Goal: Information Seeking & Learning: Learn about a topic

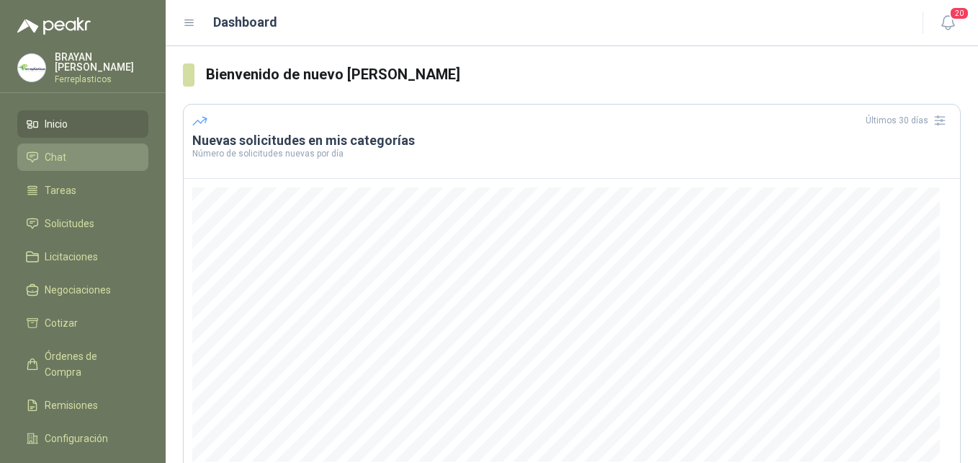
click at [78, 156] on li "Chat" at bounding box center [83, 157] width 114 height 16
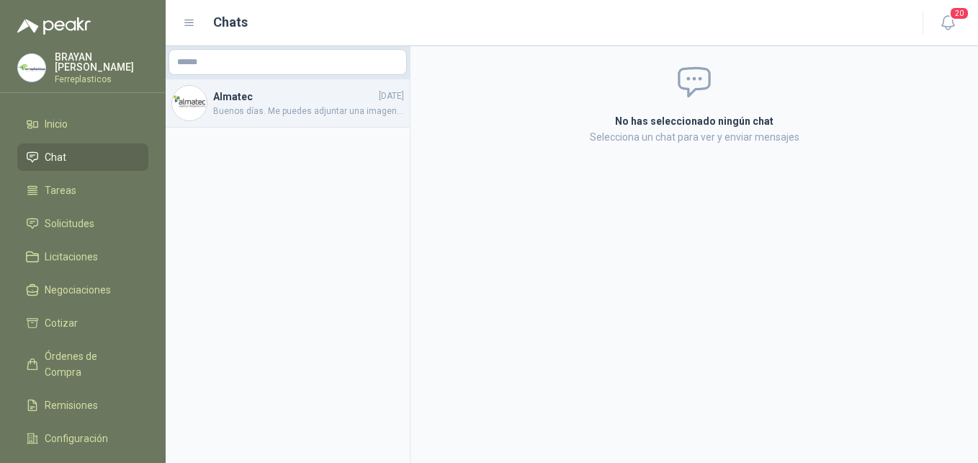
click at [240, 114] on span "Buenos días. Me puedes adjuntar una imagen o la ficha tecnica de la lamina porfa" at bounding box center [308, 111] width 191 height 14
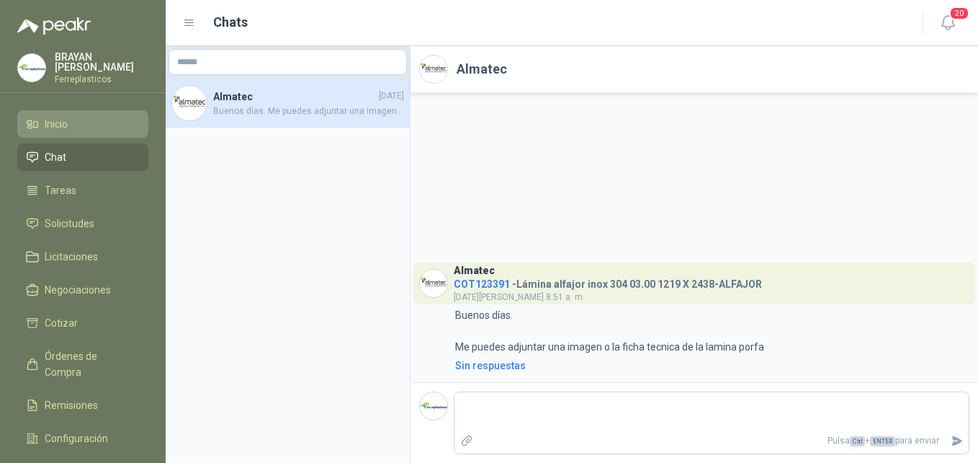
click at [46, 133] on link "Inicio" at bounding box center [82, 123] width 131 height 27
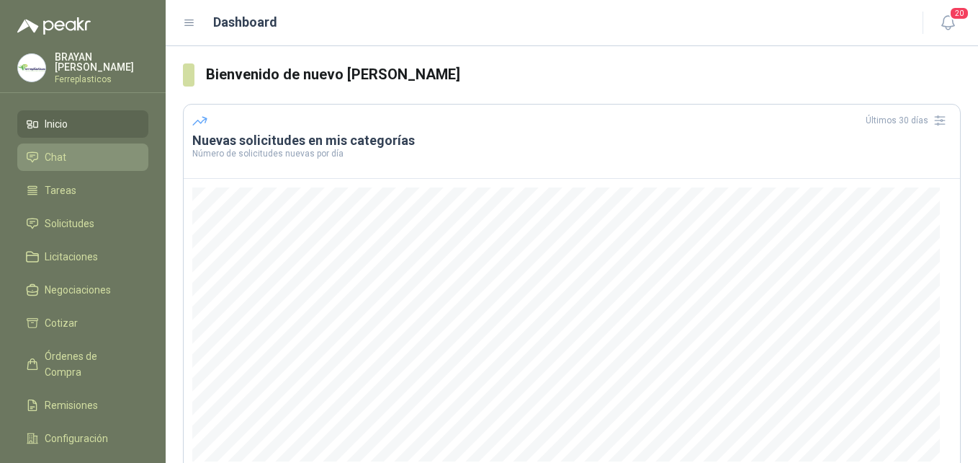
click at [63, 146] on link "Chat" at bounding box center [82, 156] width 131 height 27
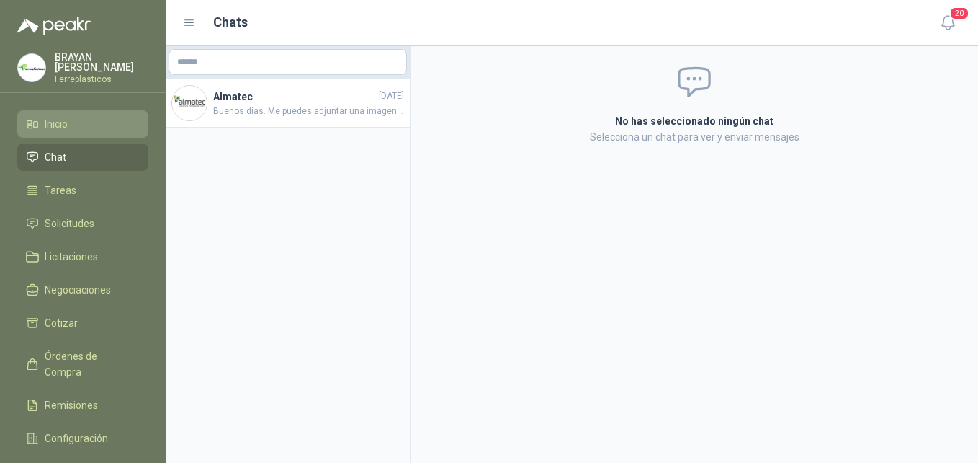
click at [37, 125] on icon at bounding box center [35, 125] width 4 height 6
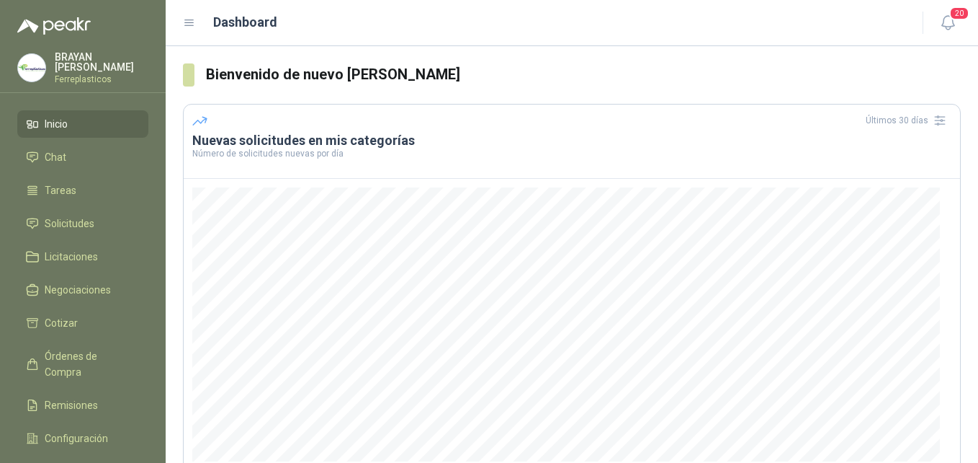
click at [61, 48] on menu "[PERSON_NAME] Ferreplasticos Inicio Chat Tareas Solicitudes Licitaciones Negoci…" at bounding box center [83, 231] width 166 height 463
click at [86, 66] on p "[PERSON_NAME]" at bounding box center [102, 62] width 94 height 20
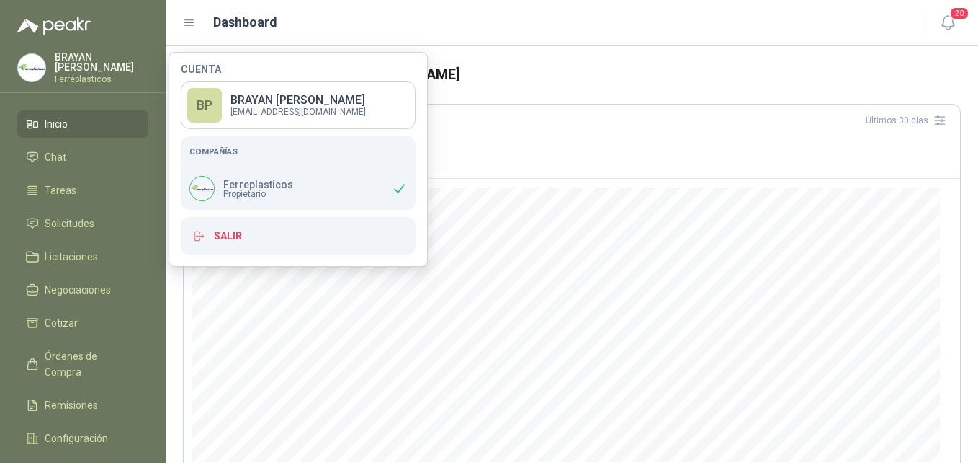
click at [86, 66] on div "[PERSON_NAME] Ferreplasticos" at bounding box center [102, 68] width 94 height 32
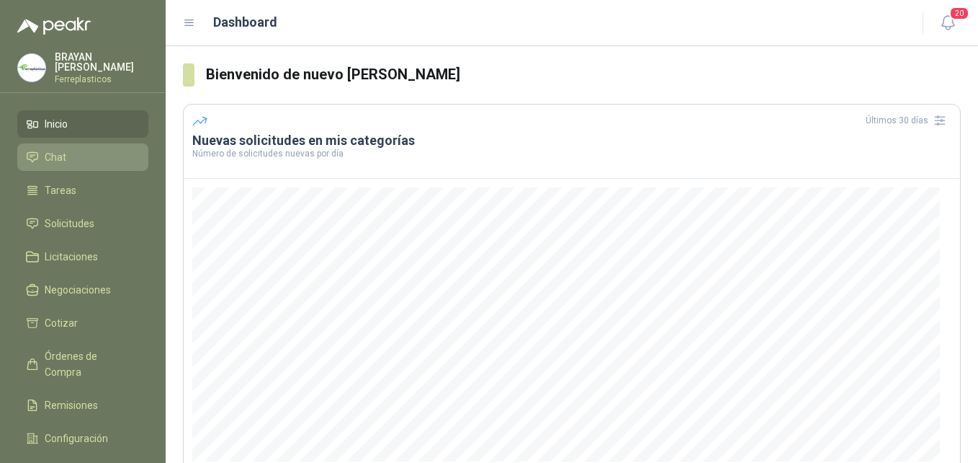
click at [58, 162] on link "Chat" at bounding box center [82, 156] width 131 height 27
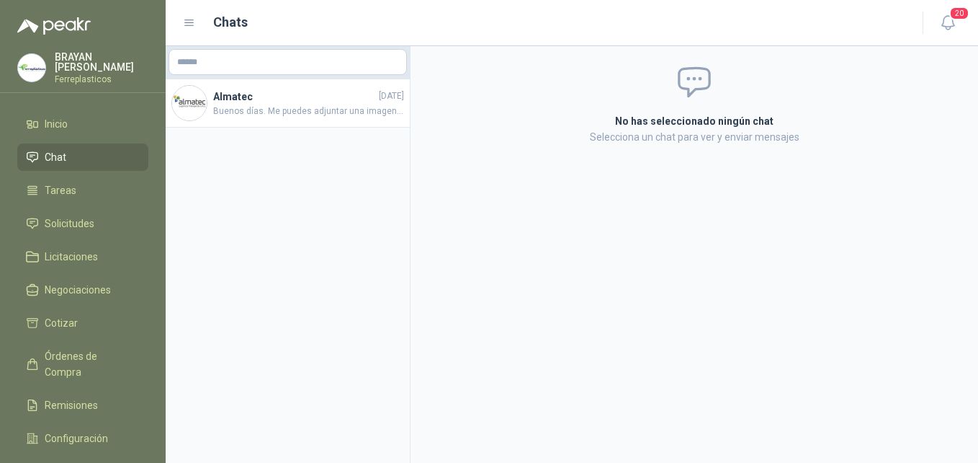
click at [89, 202] on ul "Inicio Chat Tareas Solicitudes Licitaciones Negociaciones Cotizar Órdenes de Co…" at bounding box center [83, 300] width 166 height 380
click at [92, 197] on link "Tareas" at bounding box center [82, 190] width 131 height 27
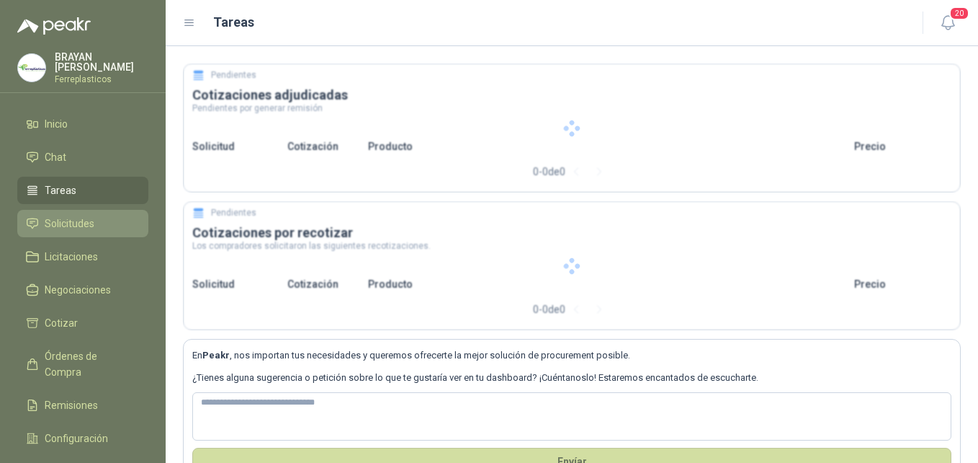
click at [84, 226] on span "Solicitudes" at bounding box center [70, 223] width 50 height 16
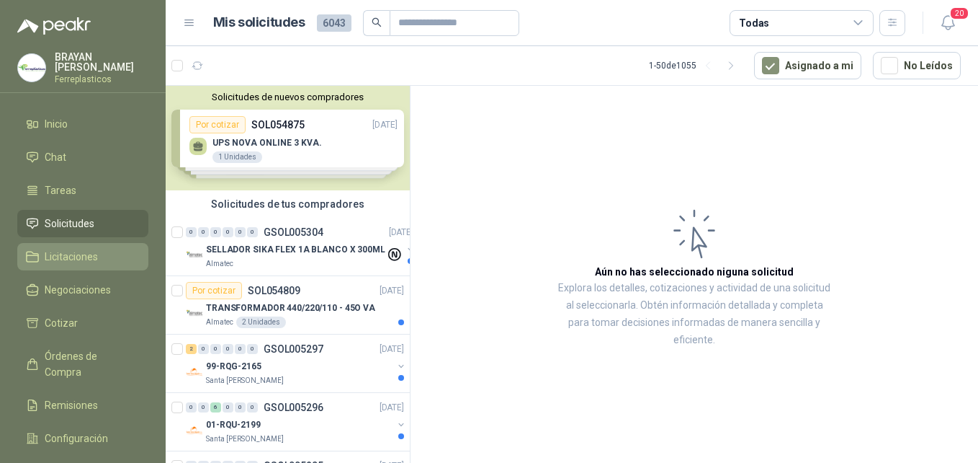
click at [69, 260] on span "Licitaciones" at bounding box center [71, 257] width 53 height 16
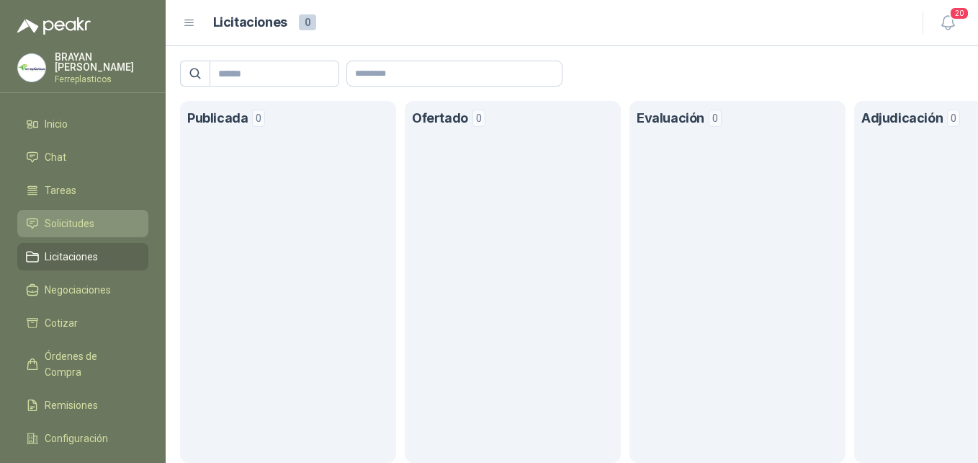
click at [59, 223] on span "Solicitudes" at bounding box center [70, 223] width 50 height 16
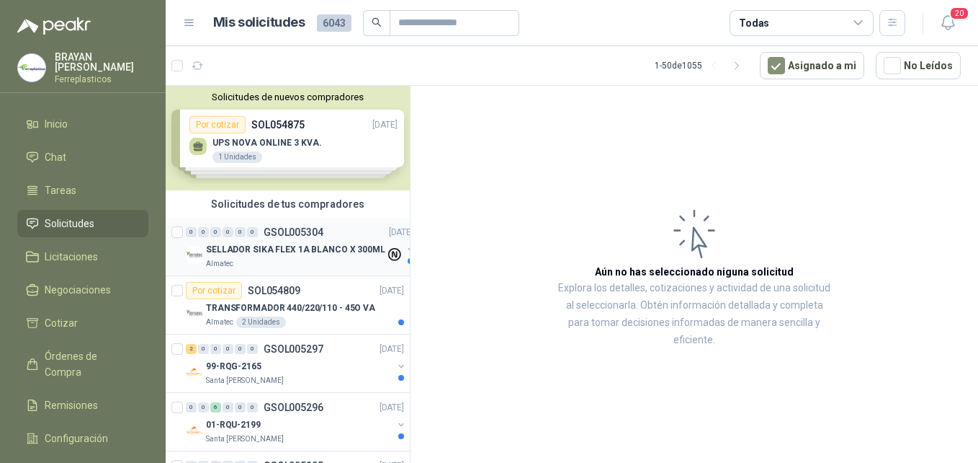
click at [347, 247] on p "SELLADOR SIKA FLEX 1A BLANCO X 300ML" at bounding box center [295, 250] width 179 height 14
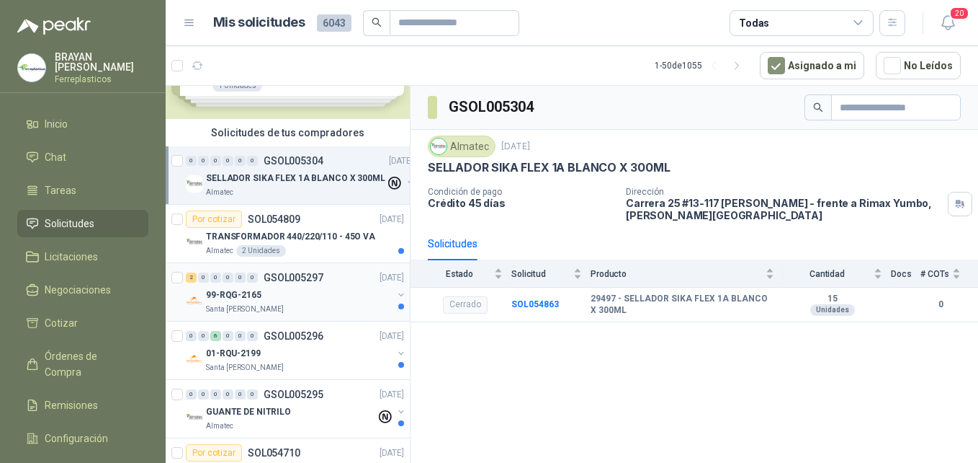
scroll to position [72, 0]
click at [302, 245] on div "Almatec 2 Unidades" at bounding box center [305, 250] width 198 height 12
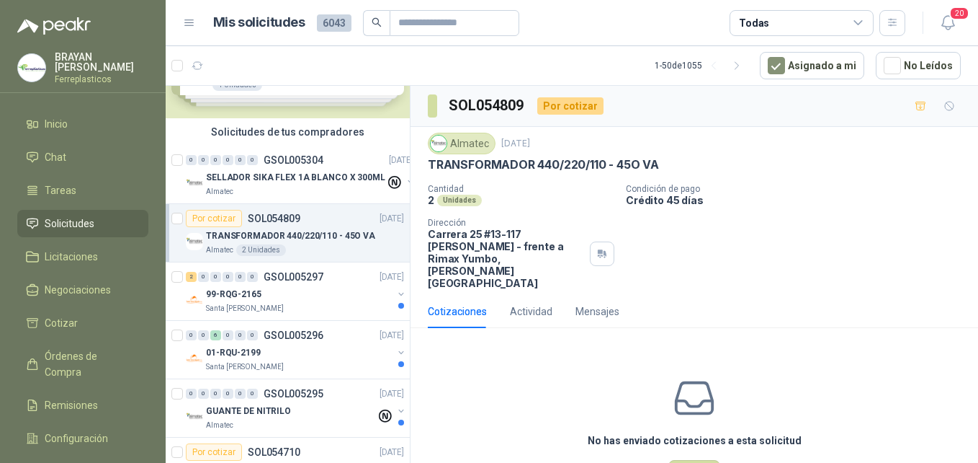
scroll to position [216, 0]
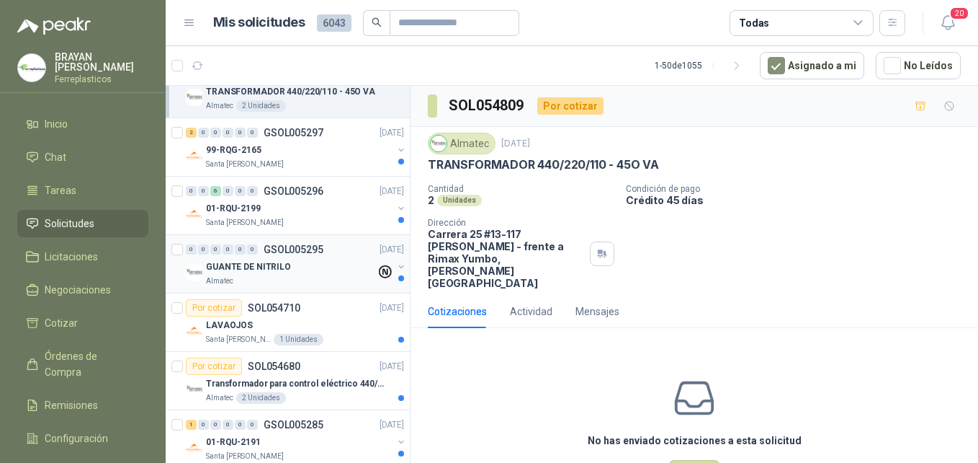
click at [261, 269] on p "GUANTE DE NITRILO" at bounding box center [248, 267] width 85 height 14
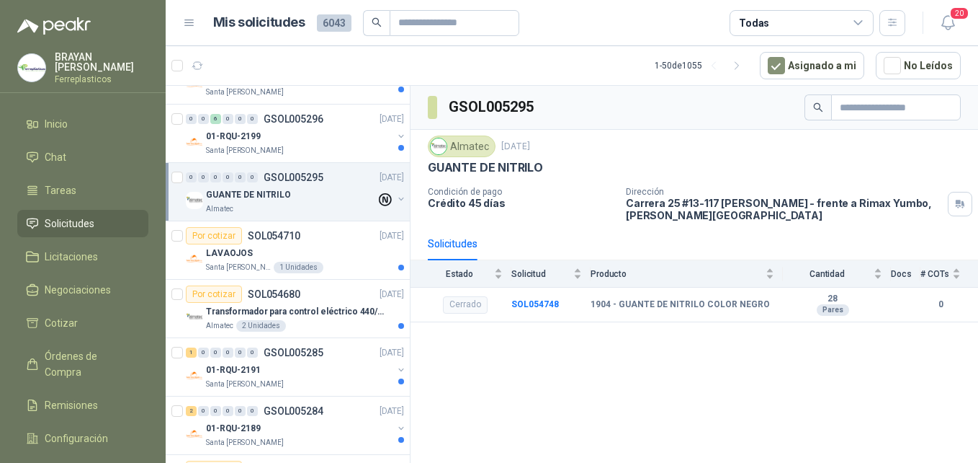
scroll to position [360, 0]
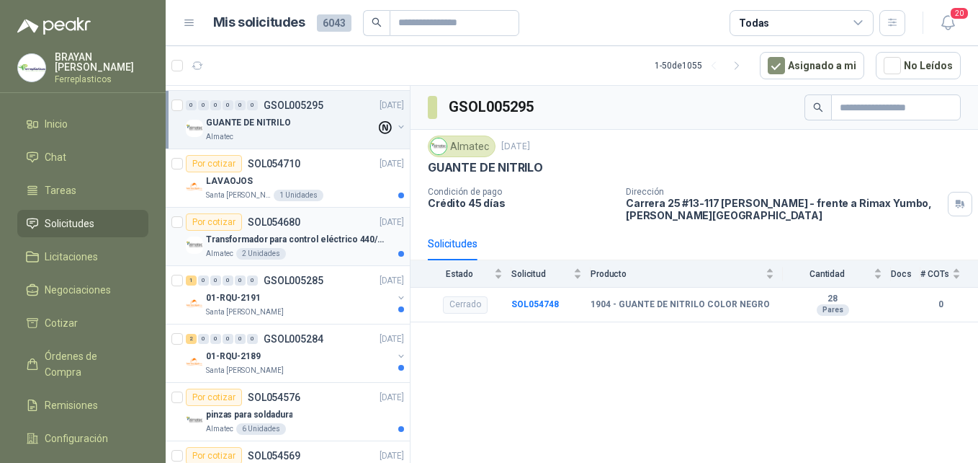
click at [295, 240] on p "Transformador para control eléctrico 440/220/110 - 45O VA." at bounding box center [295, 240] width 179 height 14
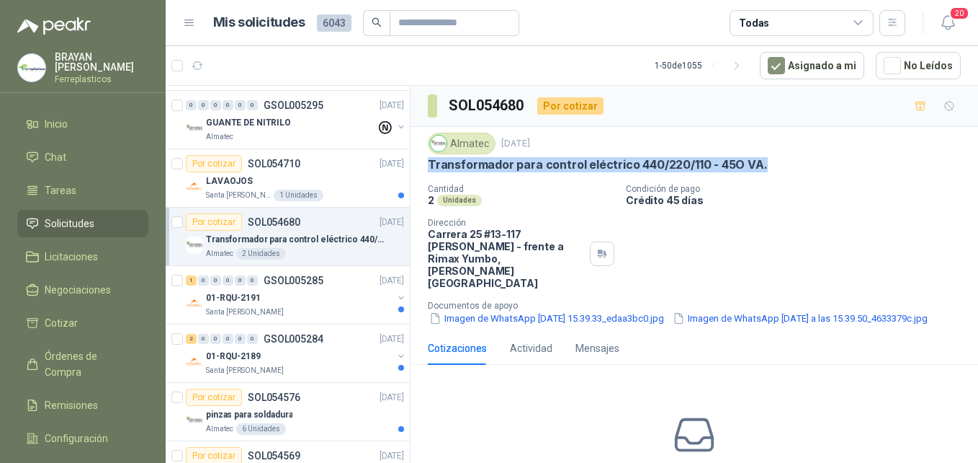
drag, startPoint x: 424, startPoint y: 162, endPoint x: 764, endPoint y: 173, distance: 340.9
click at [764, 173] on div "Almatec [DATE] Transformador para control eléctrico 440/220/110 - 45O VA. Canti…" at bounding box center [695, 229] width 568 height 205
drag, startPoint x: 764, startPoint y: 173, endPoint x: 731, endPoint y: 164, distance: 34.2
copy p "Transformador para control eléctrico 440/220/110 - 45O VA."
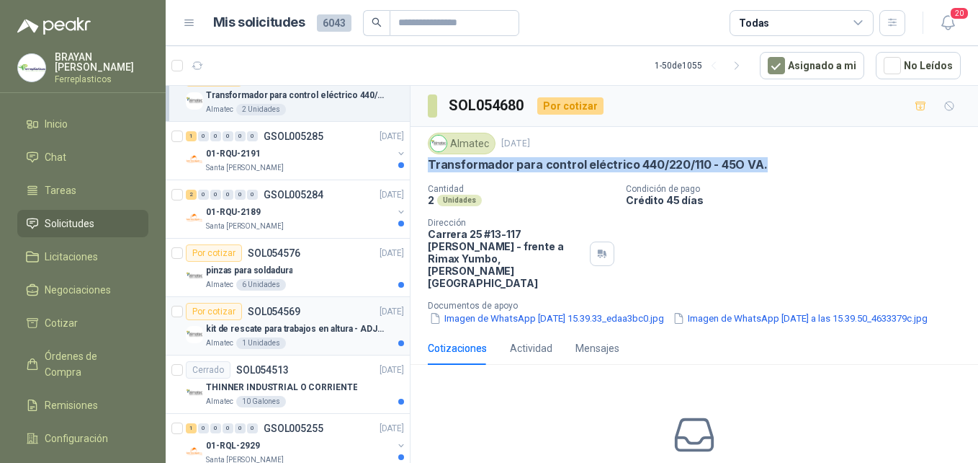
click at [321, 331] on p "kit de rescate para trabajos en altura - ADJUNTAR FICHA TECNICA" at bounding box center [295, 329] width 179 height 14
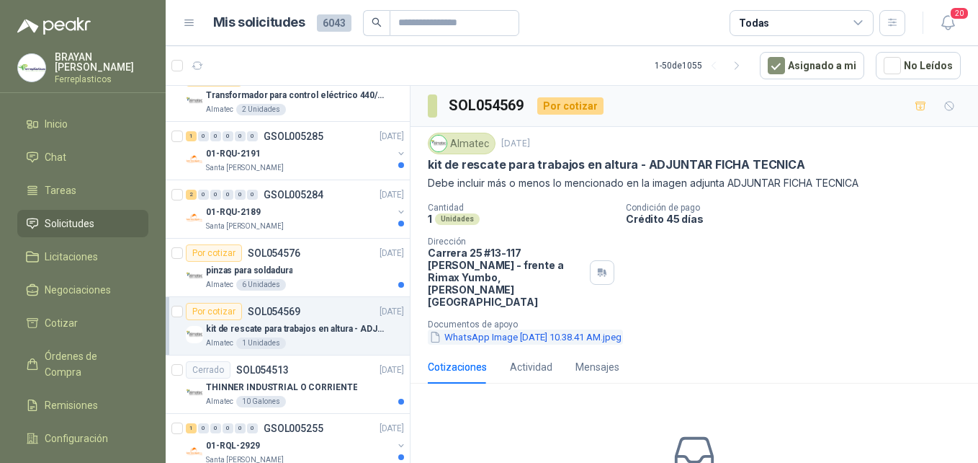
click at [526, 329] on button "WhatsApp Image [DATE] 10.38.41 AM.jpeg" at bounding box center [525, 336] width 195 height 15
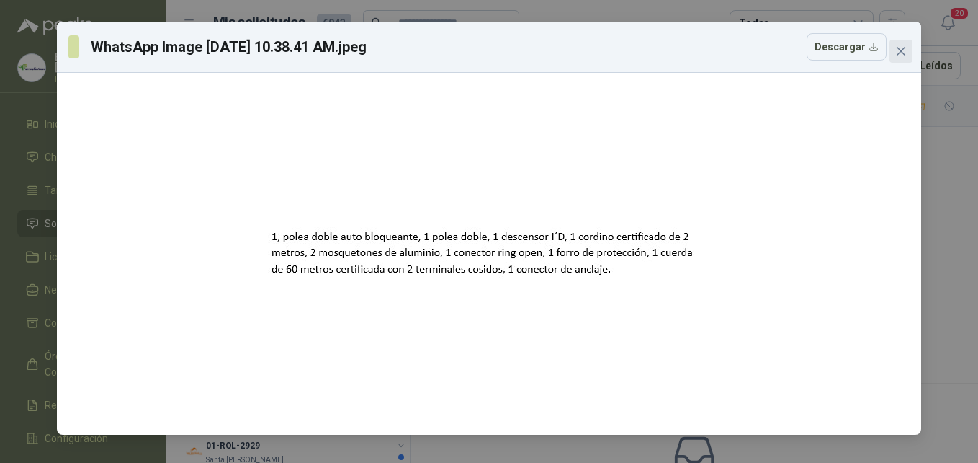
click at [893, 49] on span "Close" at bounding box center [901, 51] width 23 height 12
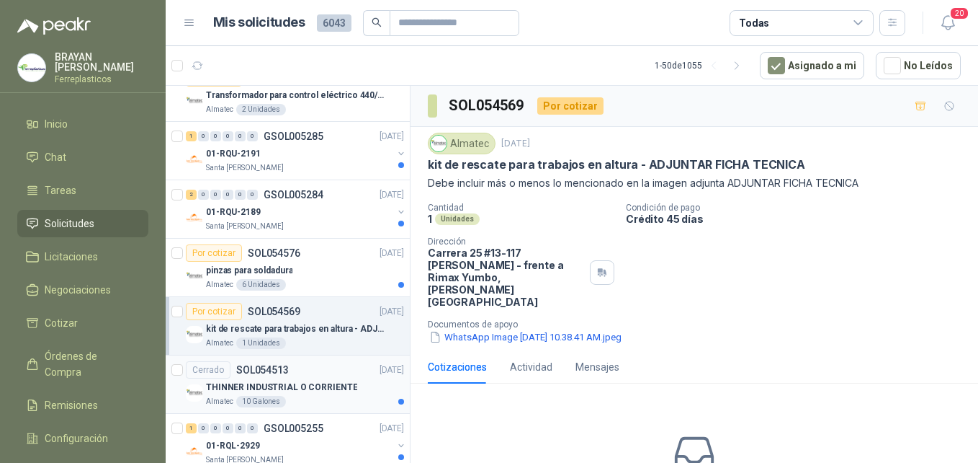
click at [284, 393] on p "THINNER INDUSTRIAL O CORRIENTE" at bounding box center [281, 387] width 151 height 14
